Goal: Task Accomplishment & Management: Manage account settings

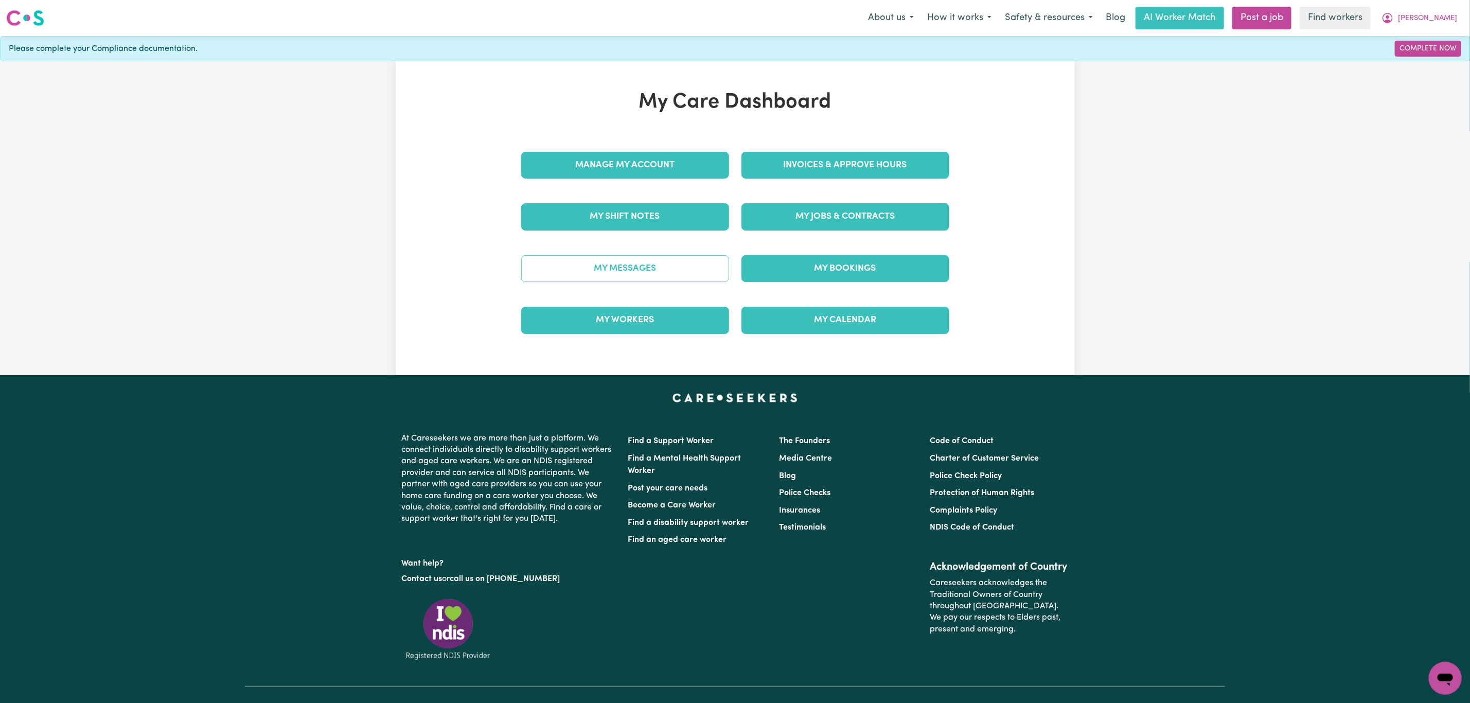
click at [645, 267] on link "My Messages" at bounding box center [625, 268] width 208 height 27
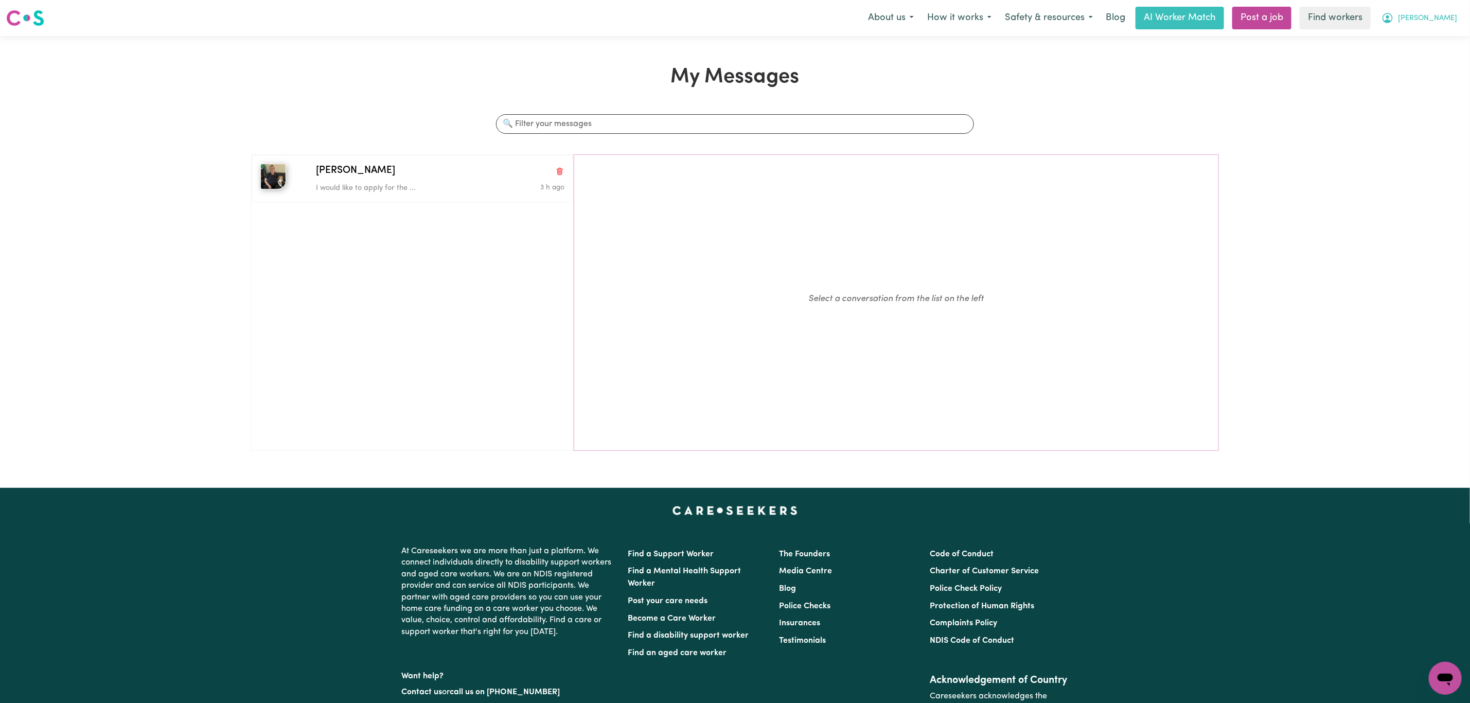
click at [1454, 17] on span "[PERSON_NAME]" at bounding box center [1427, 18] width 59 height 11
click at [1417, 32] on link "My Dashboard" at bounding box center [1422, 40] width 81 height 20
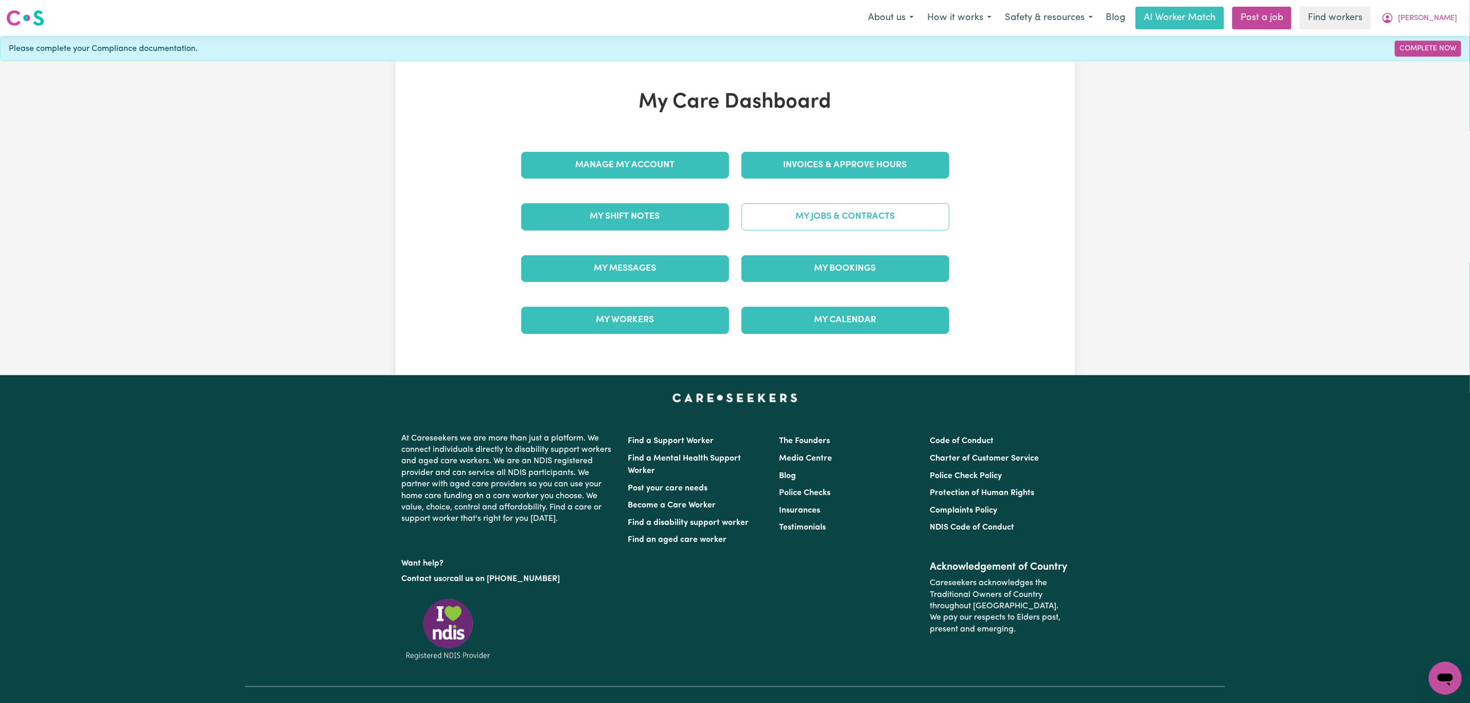
click at [869, 230] on link "My Jobs & Contracts" at bounding box center [846, 216] width 208 height 27
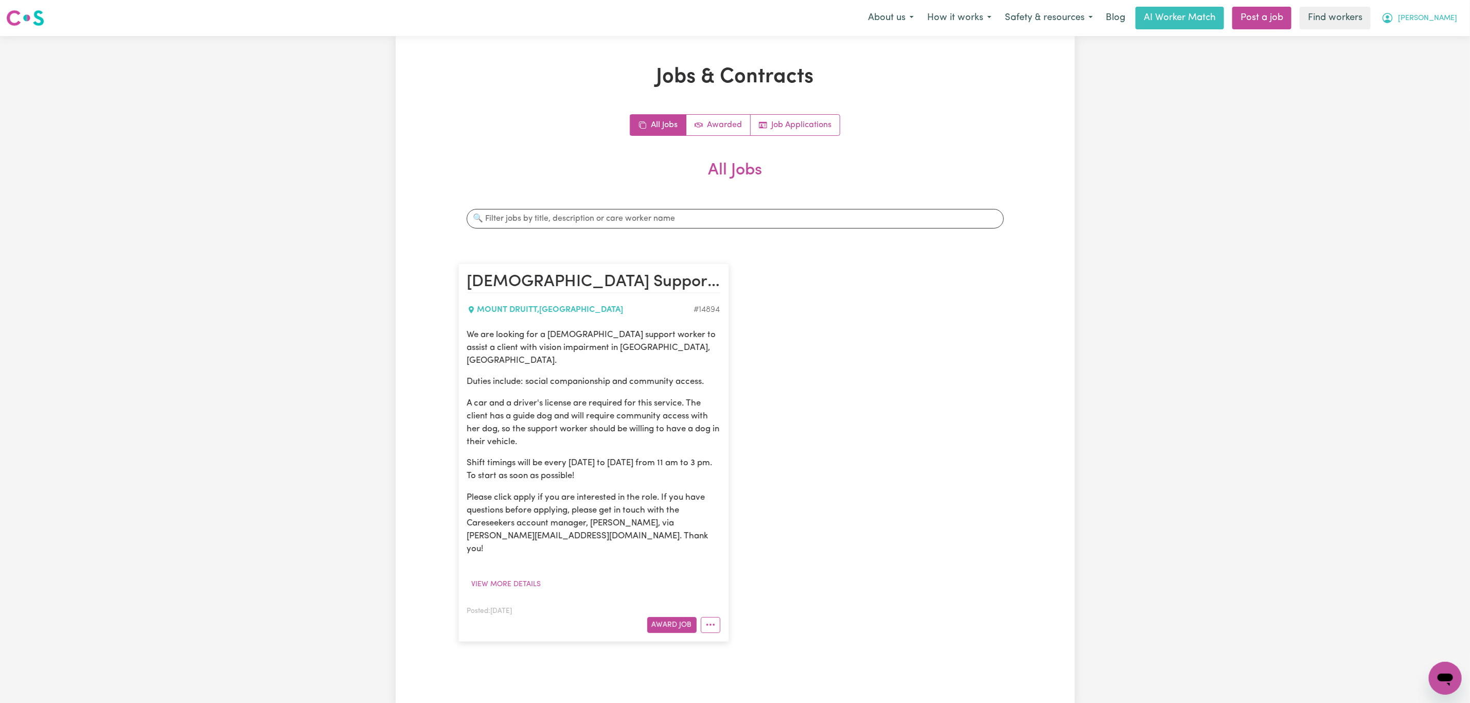
click at [1428, 26] on button "[PERSON_NAME]" at bounding box center [1419, 18] width 89 height 22
click at [1425, 64] on link "Logout" at bounding box center [1422, 59] width 81 height 20
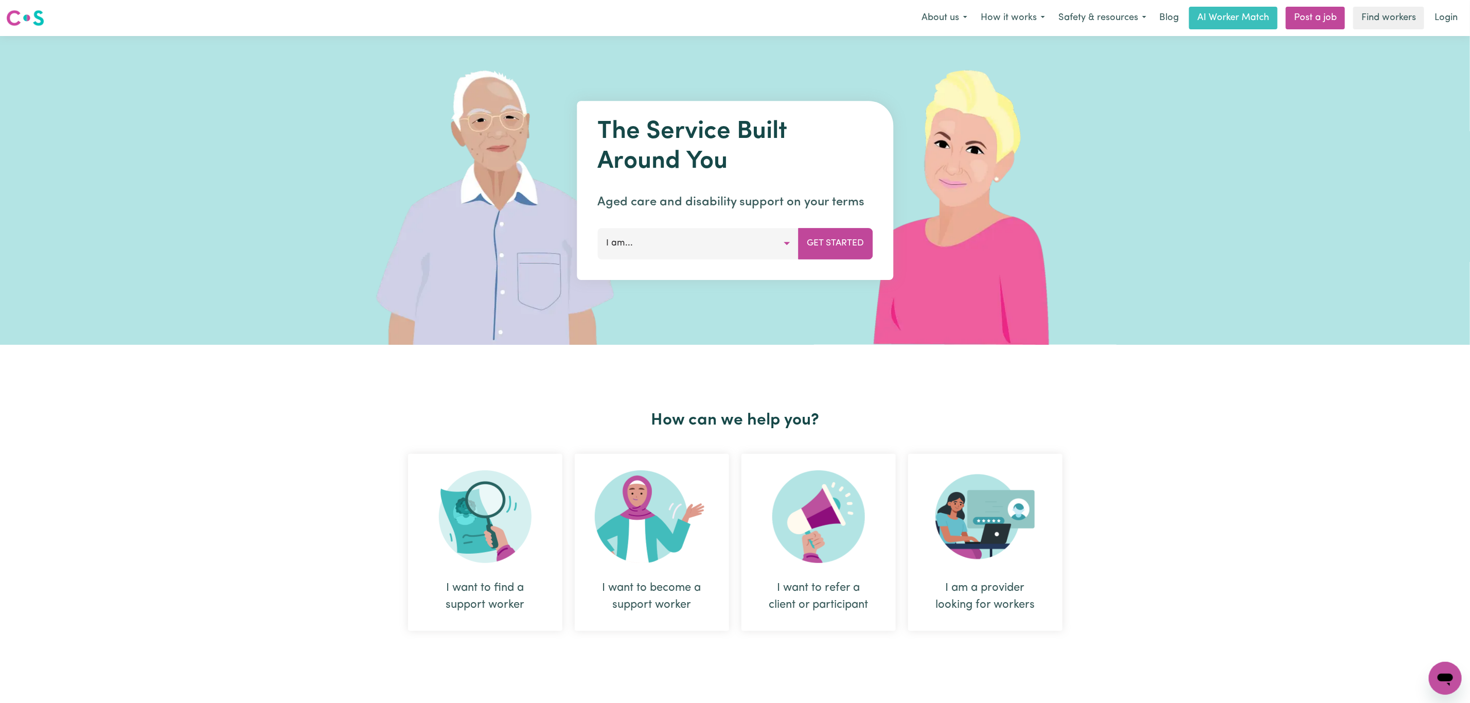
click at [1439, 17] on link "Login" at bounding box center [1447, 18] width 36 height 23
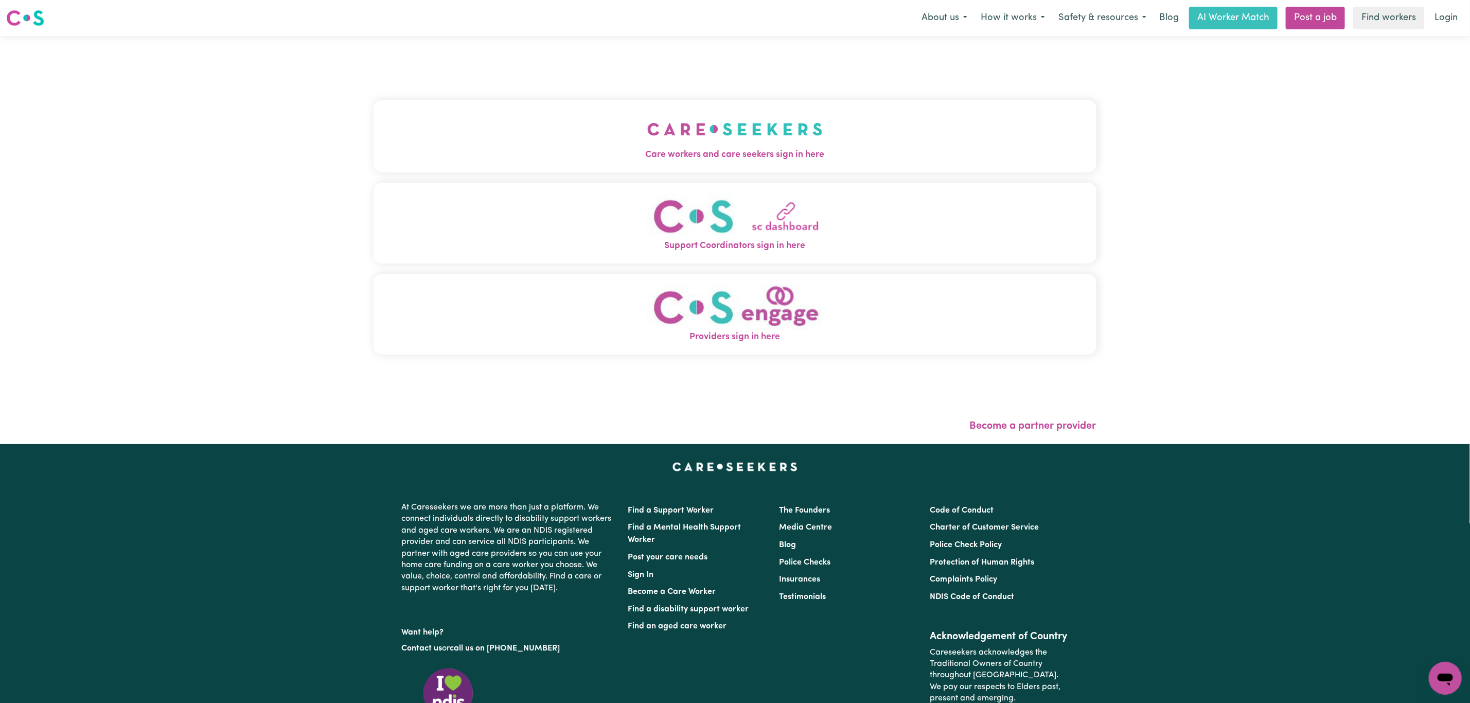
drag, startPoint x: 652, startPoint y: 161, endPoint x: 635, endPoint y: 161, distance: 17.0
click at [652, 161] on span "Care workers and care seekers sign in here" at bounding box center [735, 154] width 723 height 13
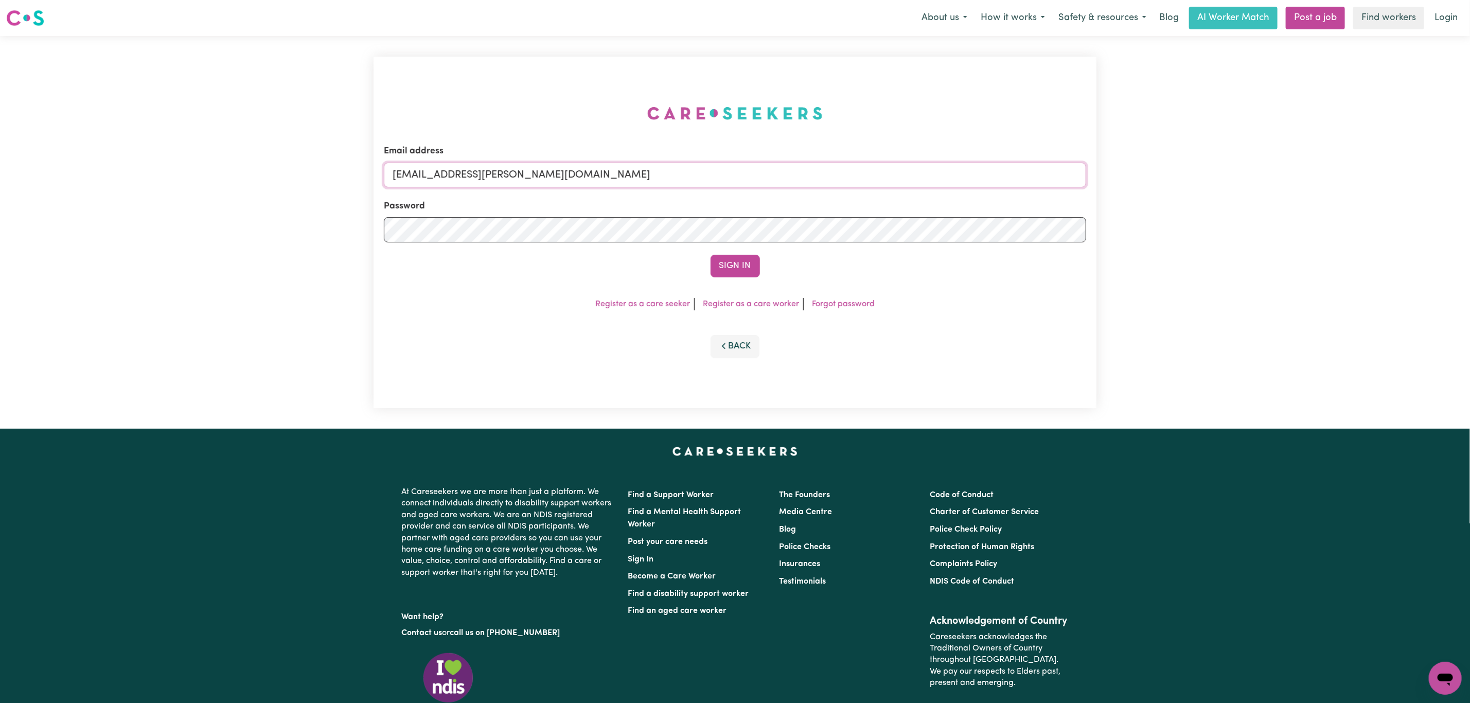
drag, startPoint x: 446, startPoint y: 178, endPoint x: 732, endPoint y: 181, distance: 285.6
click at [732, 181] on input "superuser~mikayla@careseekers.com.au" at bounding box center [735, 175] width 702 height 25
paste input "LeahTaggartIC"
type input "superuser~LeahTaggartIC@careseekers.com.au"
click at [740, 266] on button "Sign In" at bounding box center [735, 266] width 49 height 23
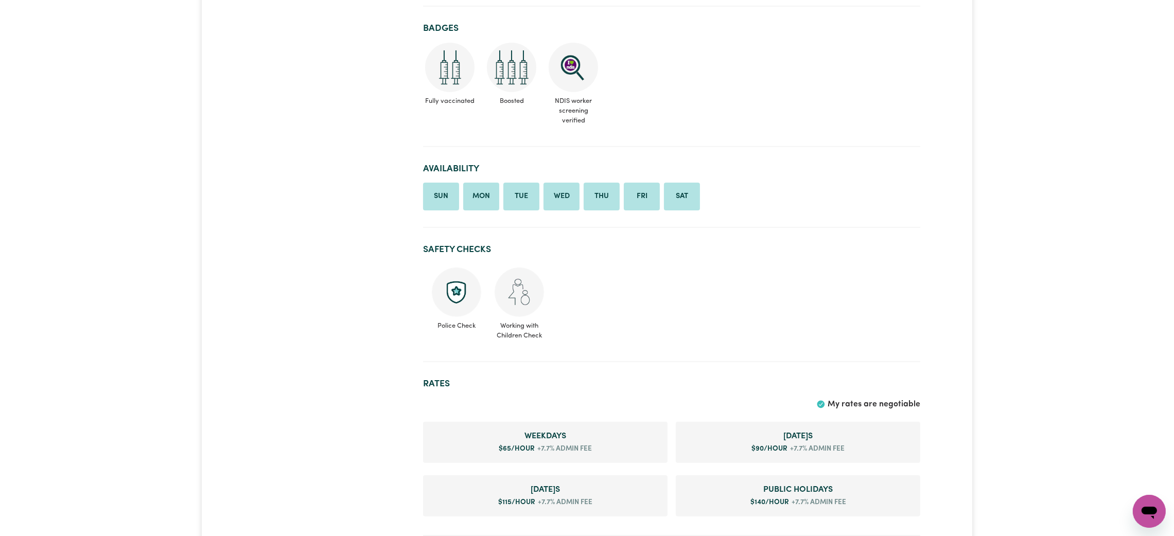
scroll to position [77, 0]
